Goal: Task Accomplishment & Management: Complete application form

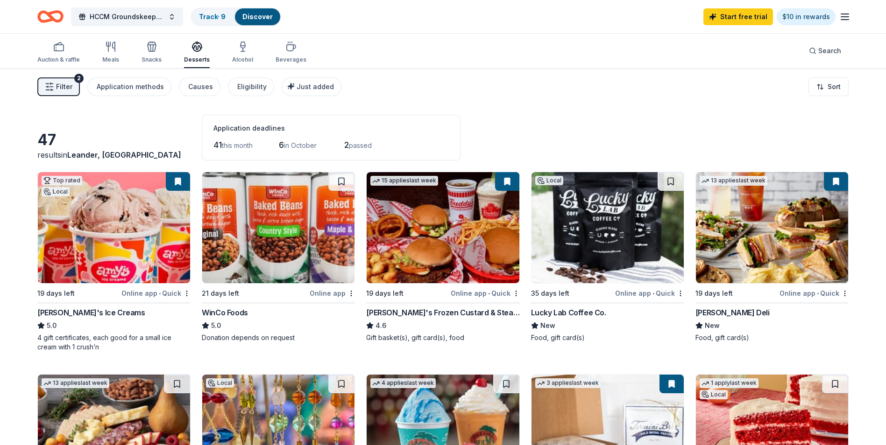
click at [619, 243] on img at bounding box center [607, 227] width 152 height 111
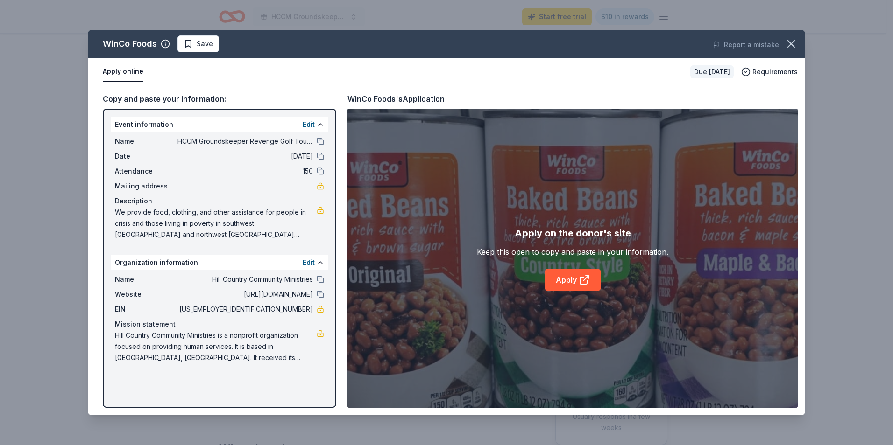
click at [121, 75] on button "Apply online" at bounding box center [123, 72] width 41 height 20
click at [583, 287] on link "Apply" at bounding box center [572, 280] width 57 height 22
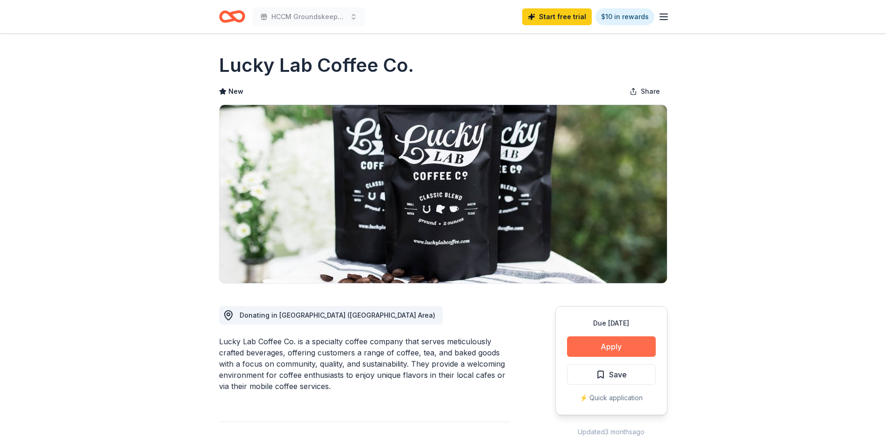
click at [622, 343] on button "Apply" at bounding box center [611, 347] width 89 height 21
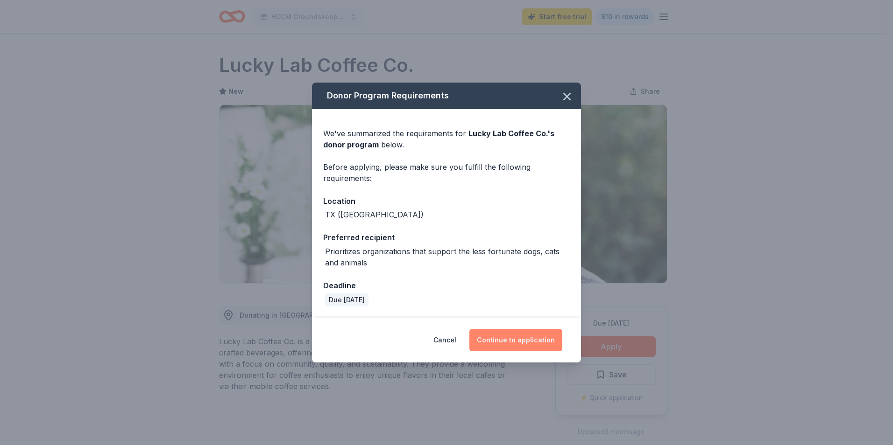
click at [517, 344] on button "Continue to application" at bounding box center [515, 340] width 93 height 22
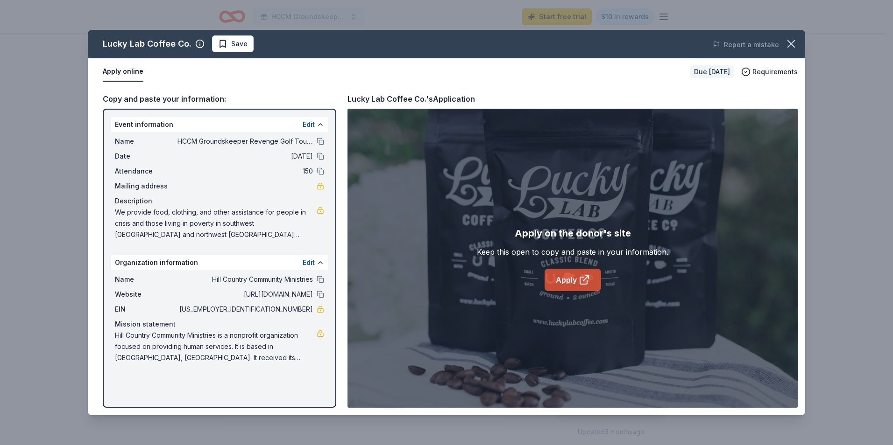
click at [582, 273] on link "Apply" at bounding box center [572, 280] width 57 height 22
